Goal: Task Accomplishment & Management: Manage account settings

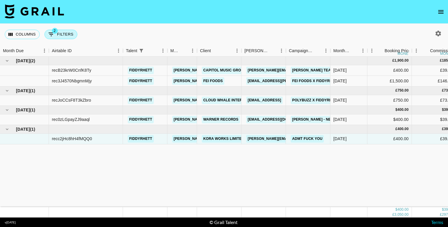
click at [50, 34] on icon "Show filters" at bounding box center [51, 34] width 7 height 7
select select "status"
select select "isNotAnyOf"
select select "talentName"
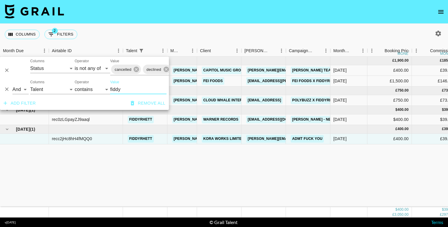
click at [6, 90] on icon "Delete" at bounding box center [7, 90] width 4 height 4
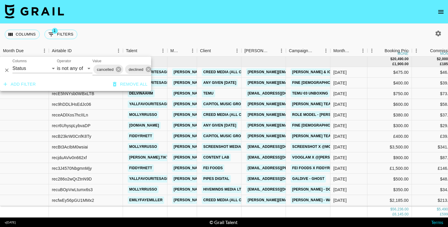
click at [438, 11] on icon "open drawer" at bounding box center [441, 11] width 7 height 7
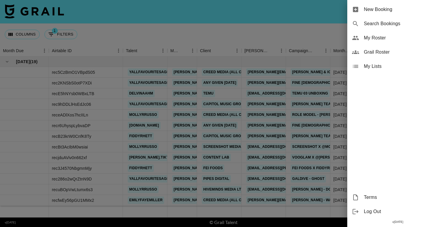
click at [368, 39] on span "My Roster" at bounding box center [403, 37] width 79 height 7
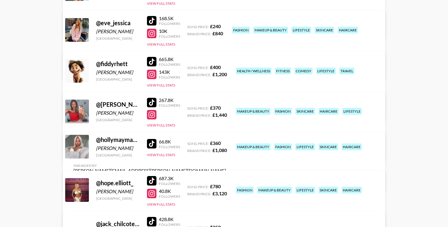
scroll to position [567, 0]
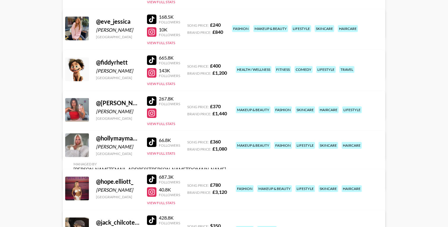
click at [226, 106] on link "View/Edit Details" at bounding box center [150, 109] width 153 height 6
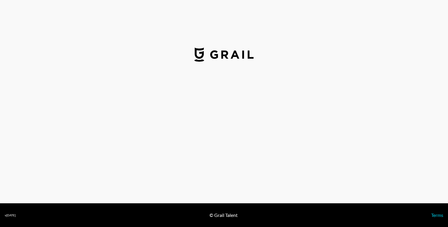
select select "GBP"
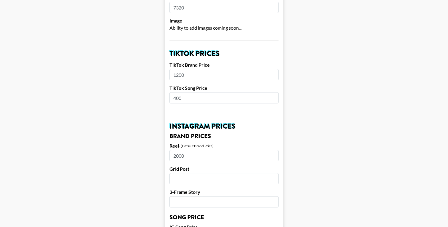
scroll to position [184, 0]
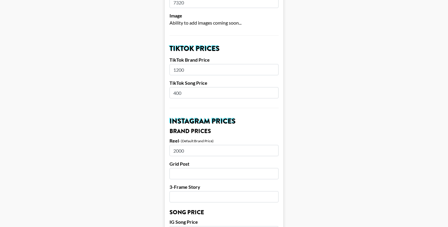
click at [175, 145] on input "2000" at bounding box center [224, 150] width 109 height 11
type input "1200"
click at [178, 64] on input "1200" at bounding box center [224, 69] width 109 height 11
type input "1500"
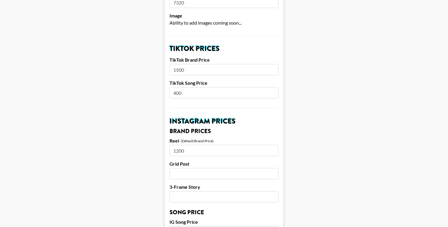
click at [131, 97] on main "Airtable ID: recDULAUcwIn1mOjM Manager(s) [PERSON_NAME][EMAIL_ADDRESS][PERSON_N…" at bounding box center [224, 223] width 439 height 746
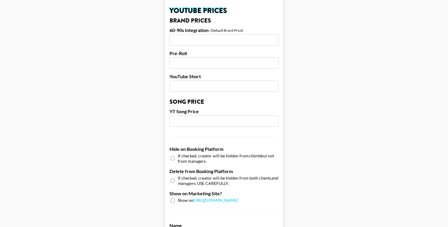
scroll to position [382, 0]
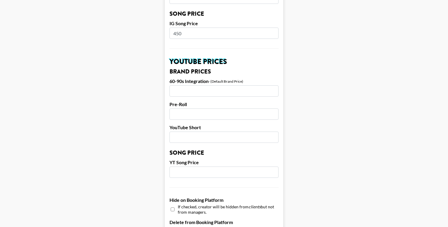
click at [179, 28] on input "450" at bounding box center [224, 33] width 109 height 11
type input "400"
click at [139, 59] on main "Airtable ID: recDULAUcwIn1mOjM Manager(s) [PERSON_NAME][EMAIL_ADDRESS][PERSON_N…" at bounding box center [224, 24] width 439 height 746
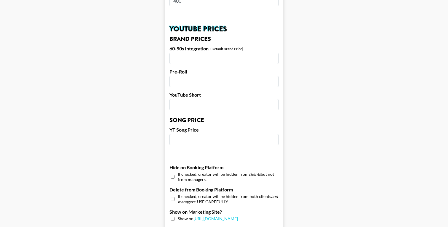
scroll to position [577, 0]
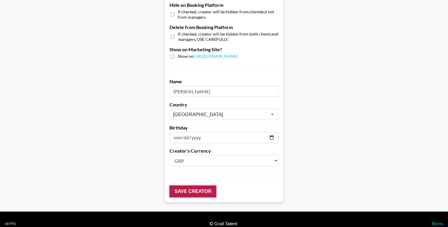
click at [182, 186] on input "Save Creator" at bounding box center [193, 192] width 47 height 12
